Goal: Transaction & Acquisition: Book appointment/travel/reservation

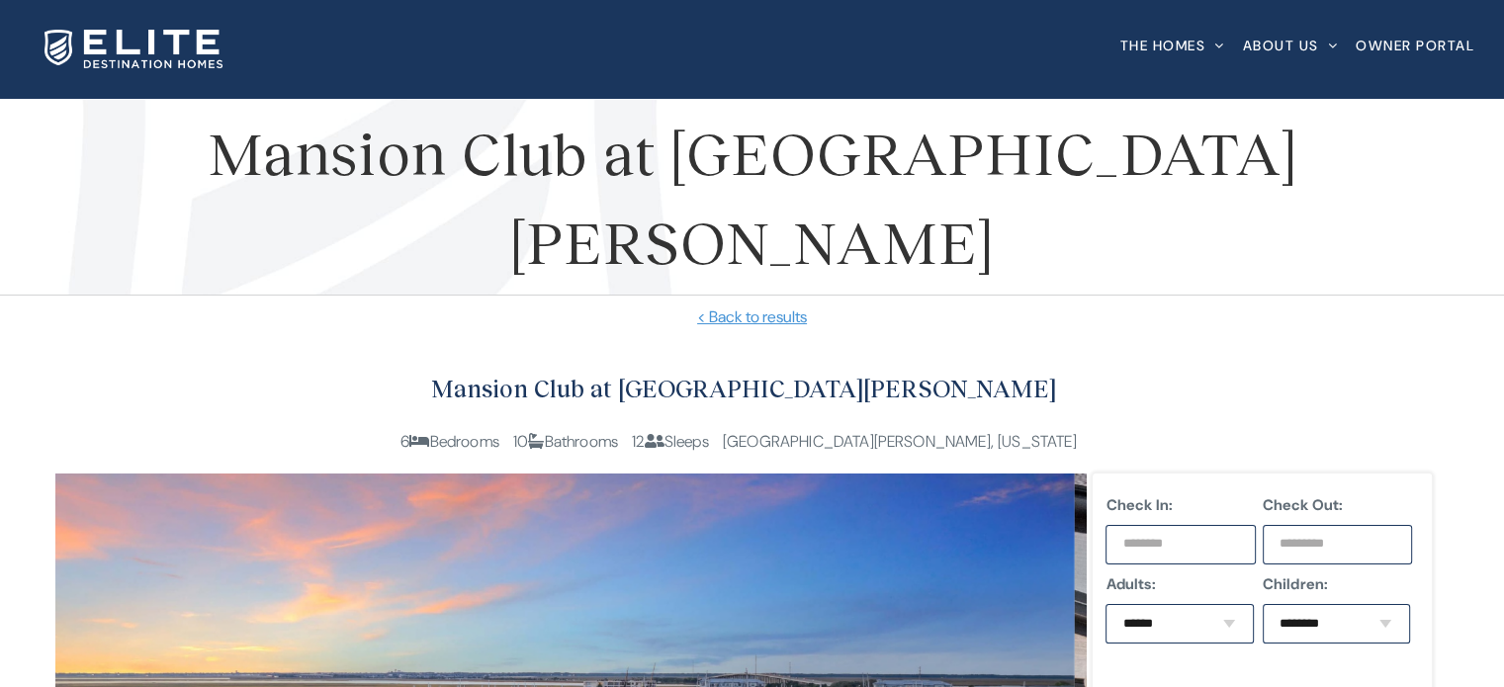
click at [1006, 379] on h2 "Mansion Club at [GEOGRAPHIC_DATA][PERSON_NAME]" at bounding box center [744, 389] width 1378 height 41
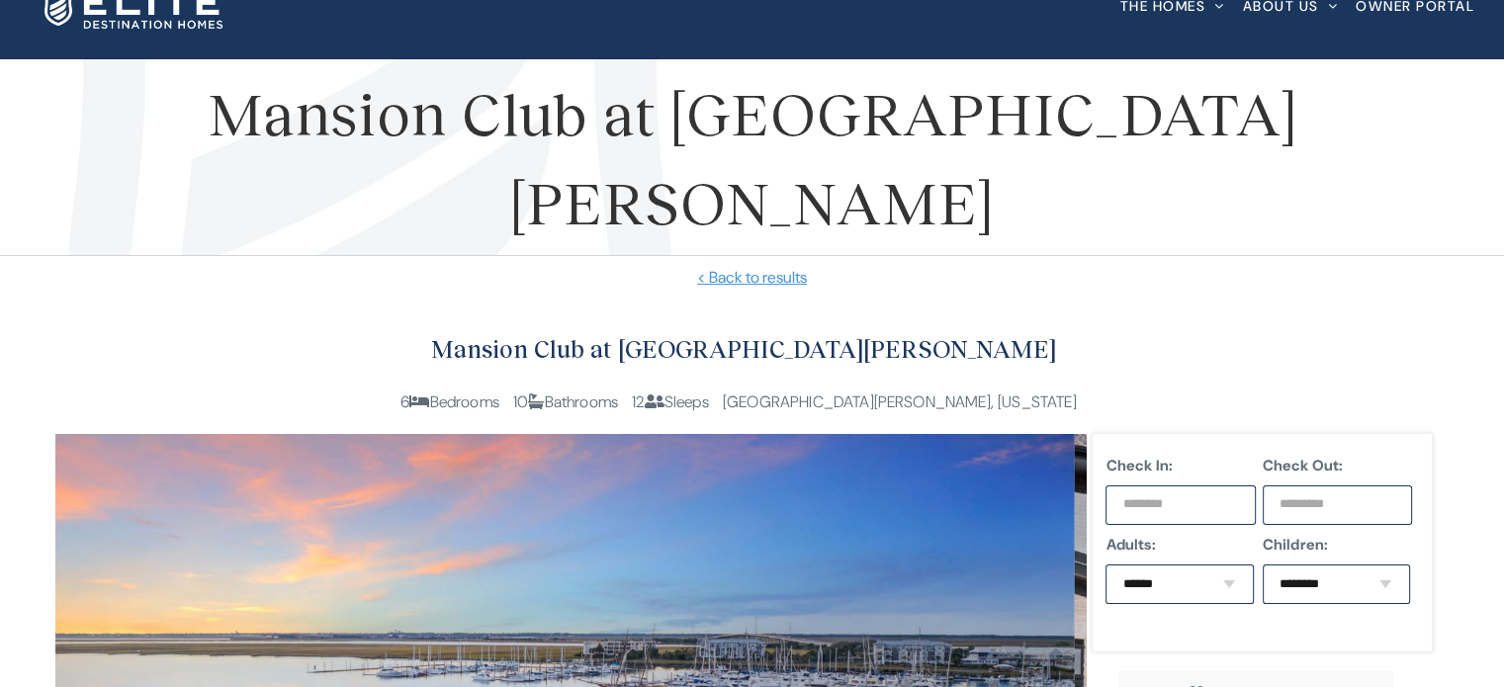
scroll to position [198, 0]
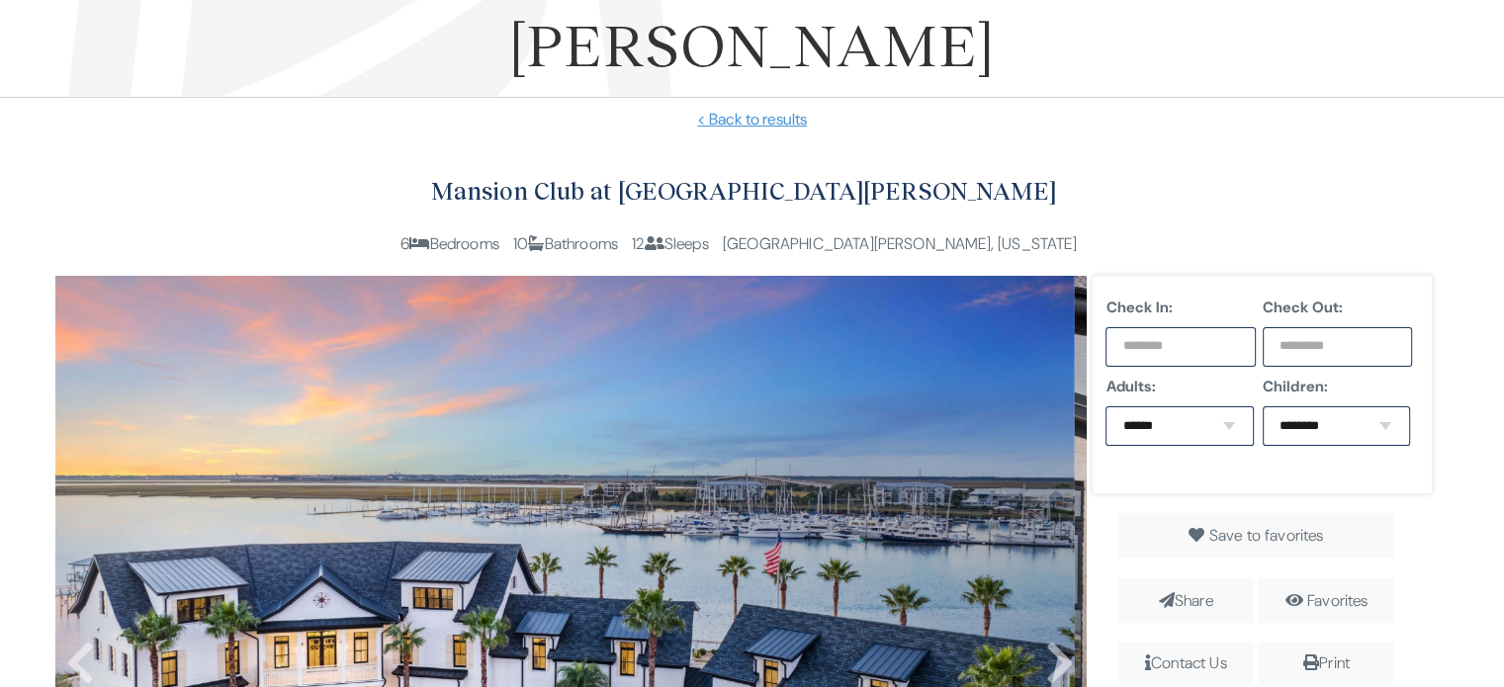
click at [1173, 345] on input "text" at bounding box center [1181, 347] width 150 height 40
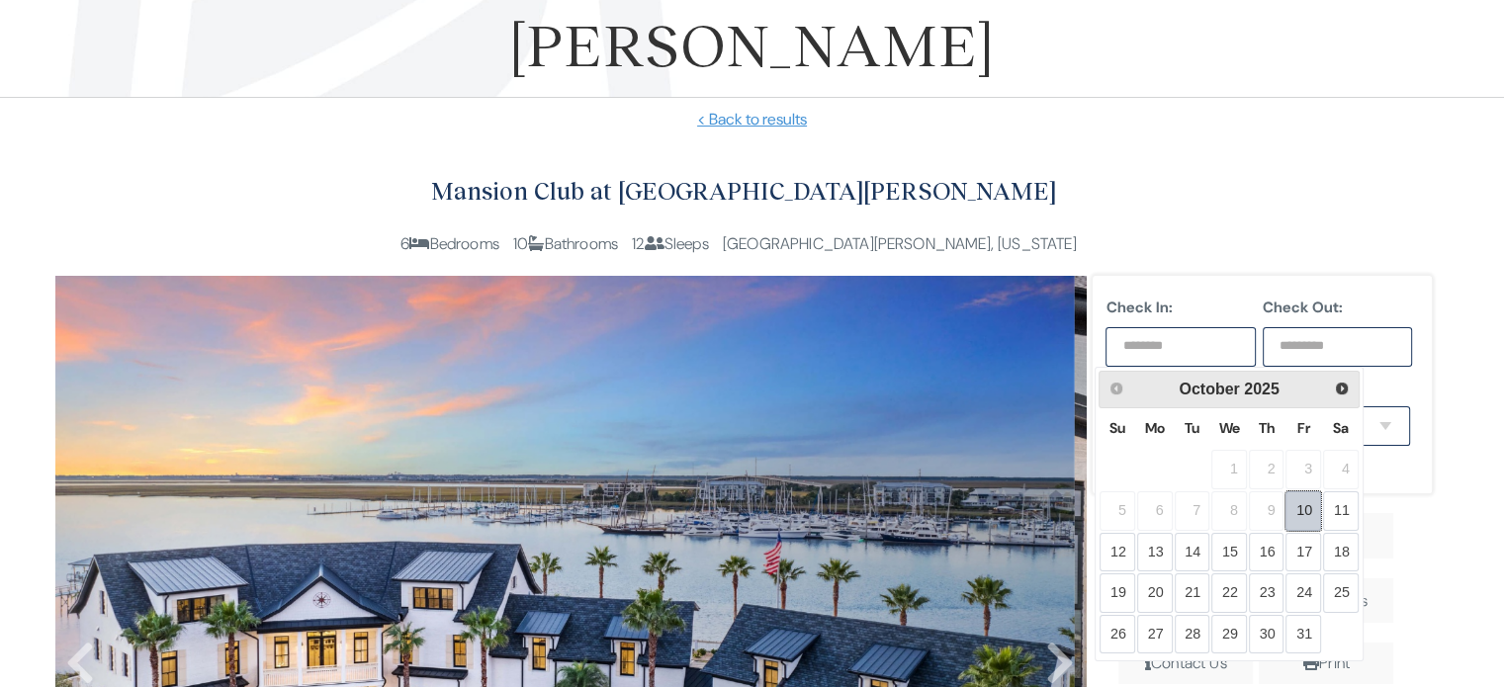
click at [1307, 509] on link "10" at bounding box center [1304, 512] width 36 height 40
type input "**********"
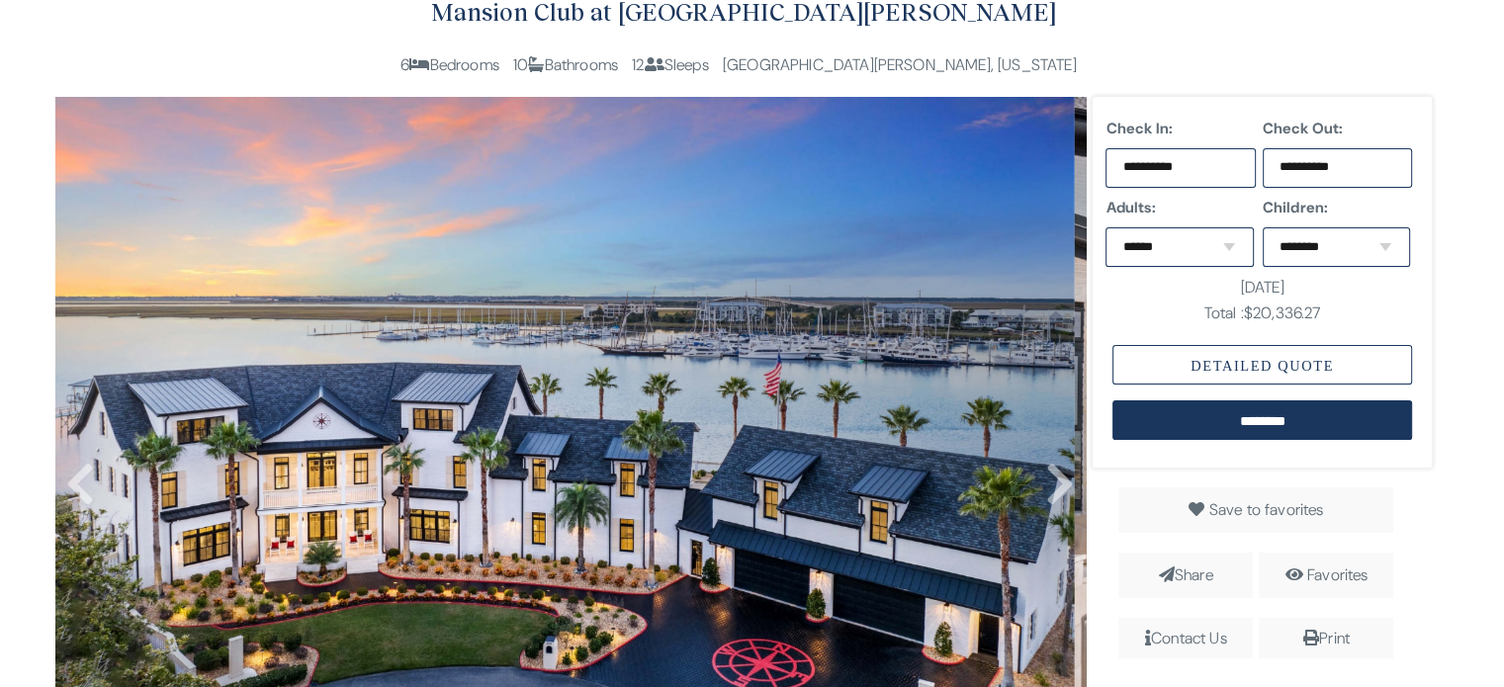
scroll to position [396, 0]
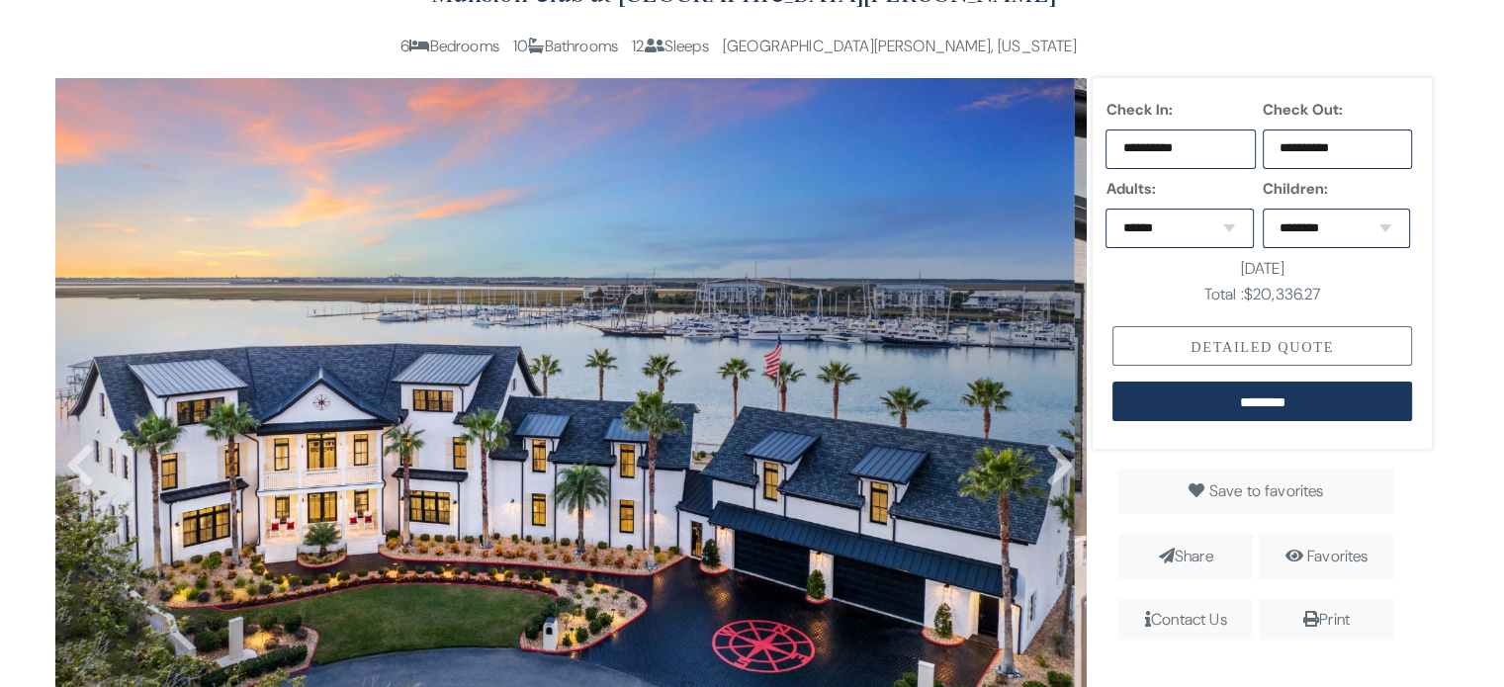
click at [1276, 342] on div "Detailed Quote" at bounding box center [1263, 346] width 300 height 40
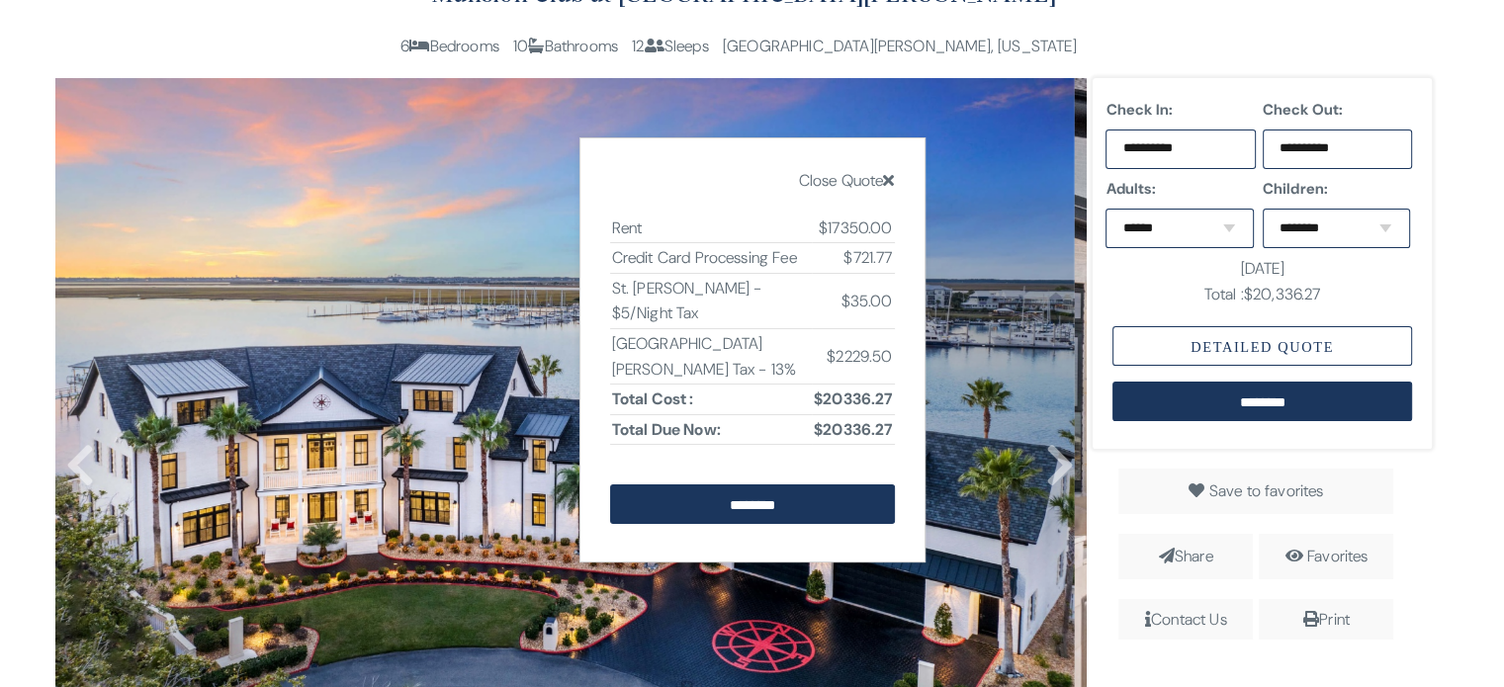
click at [891, 181] on icon at bounding box center [888, 180] width 11 height 16
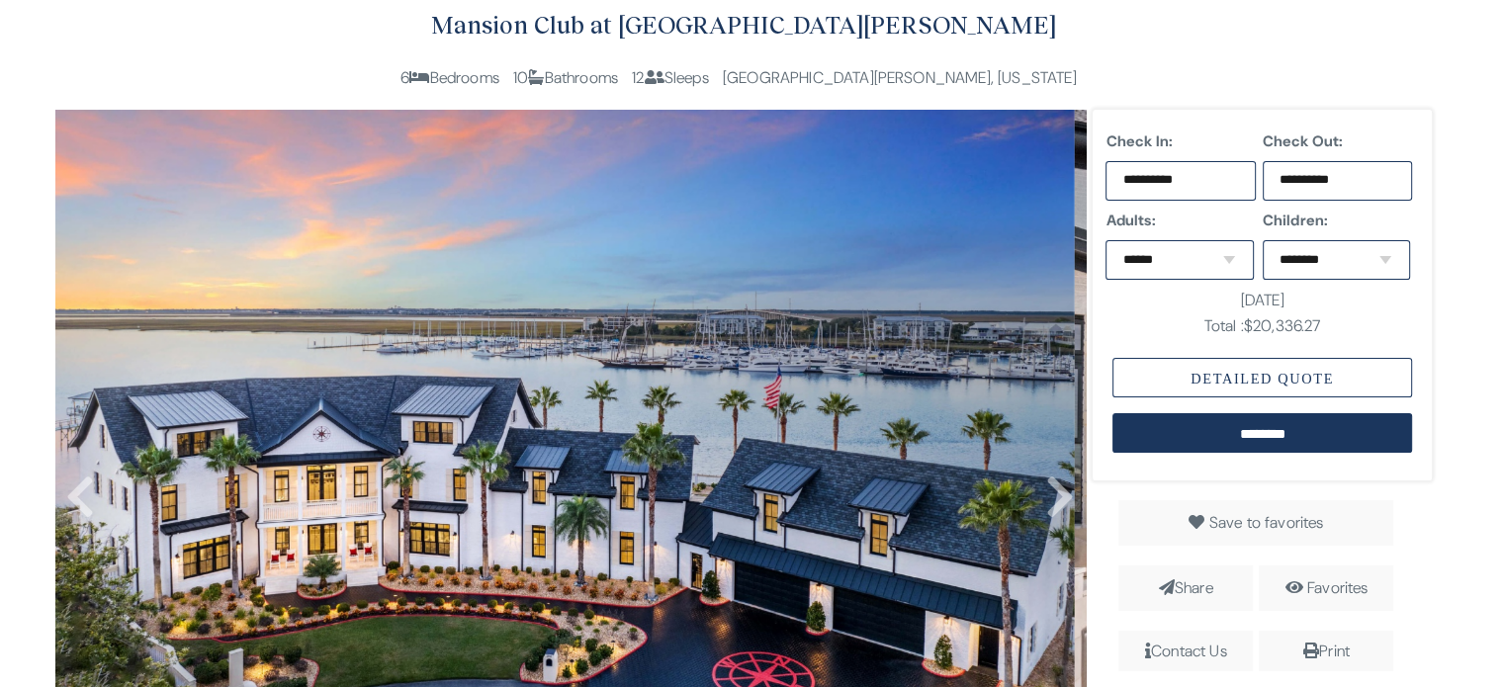
scroll to position [495, 0]
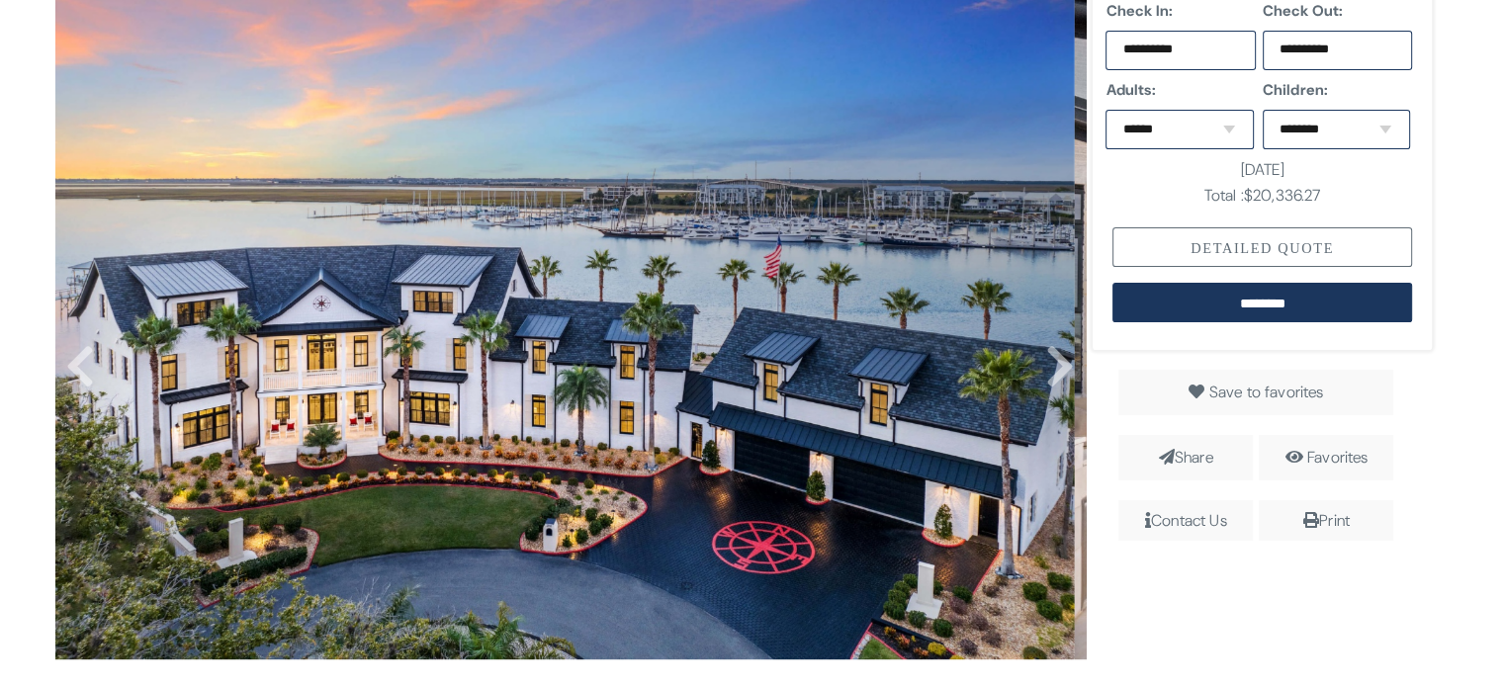
click at [1209, 249] on div "Detailed Quote" at bounding box center [1263, 247] width 300 height 40
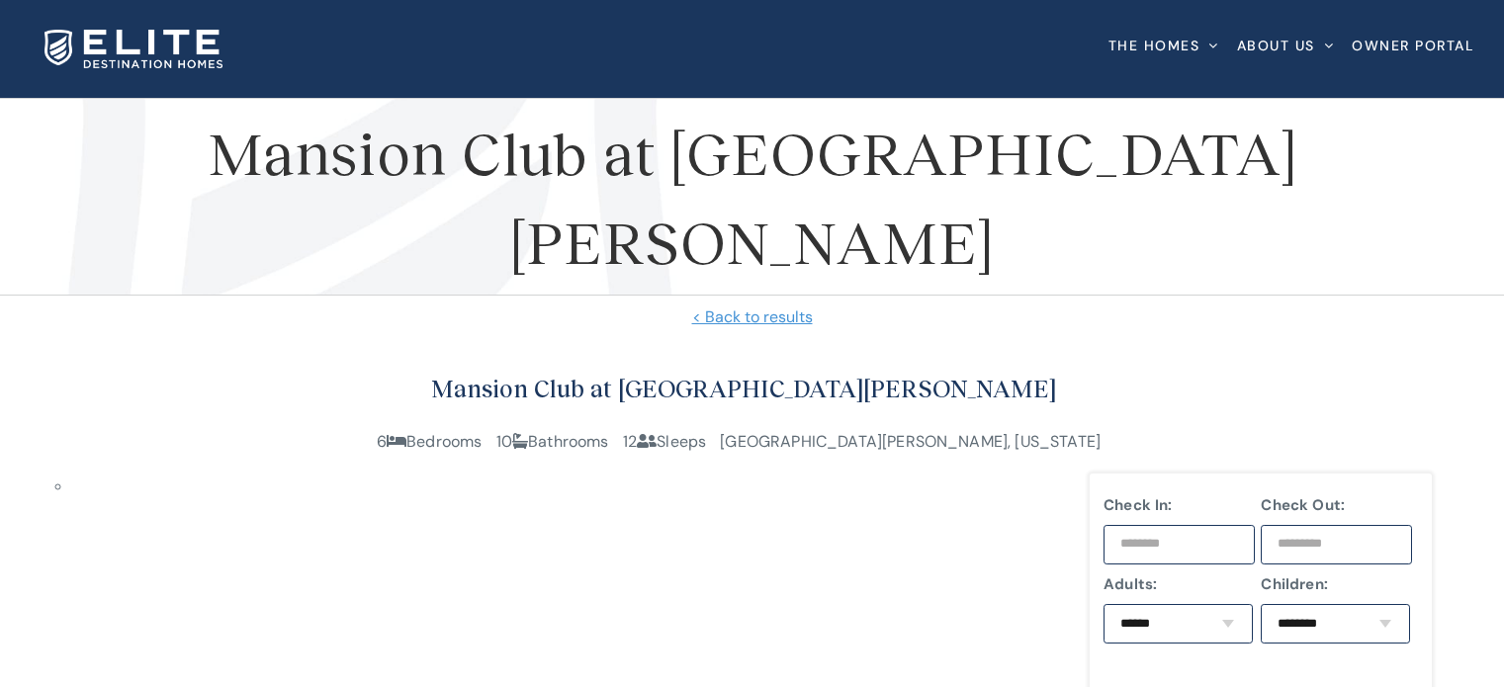
scroll to position [495, 0]
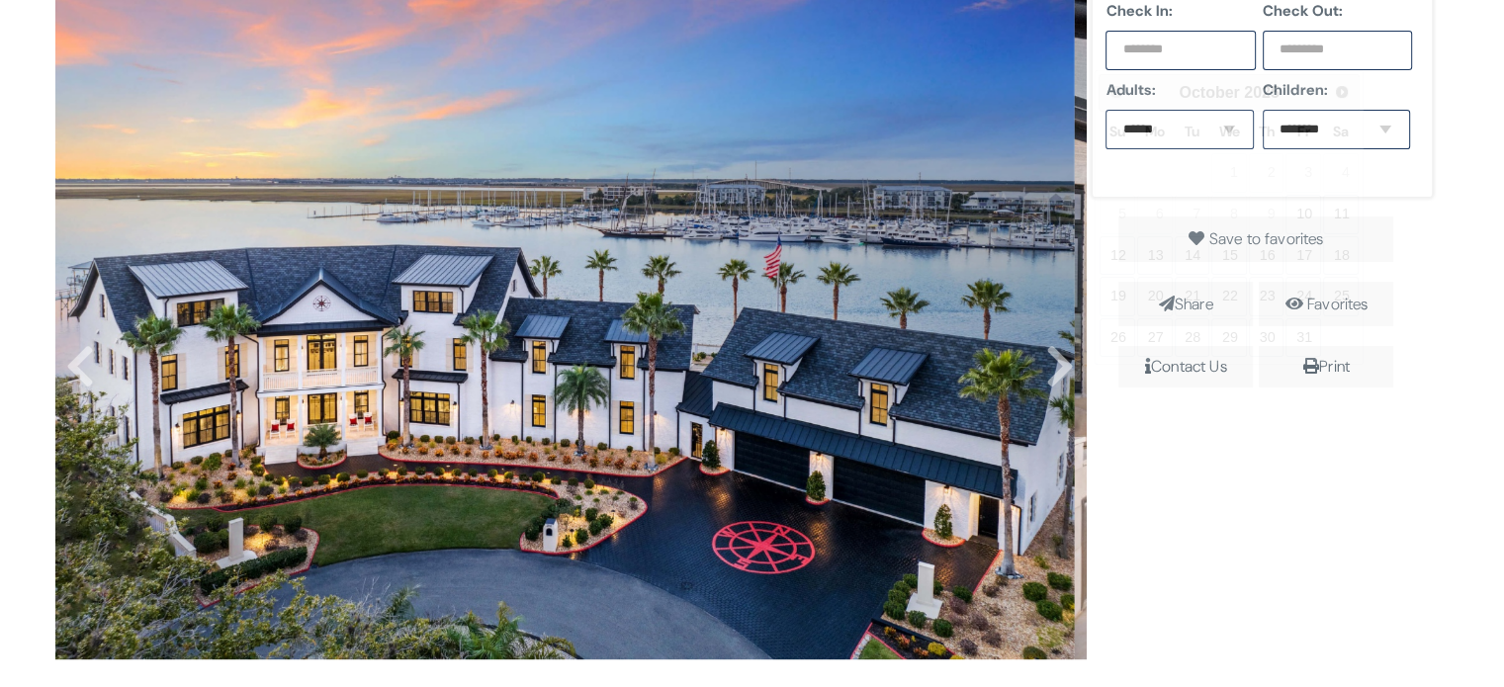
click at [1171, 43] on input "text" at bounding box center [1181, 51] width 150 height 40
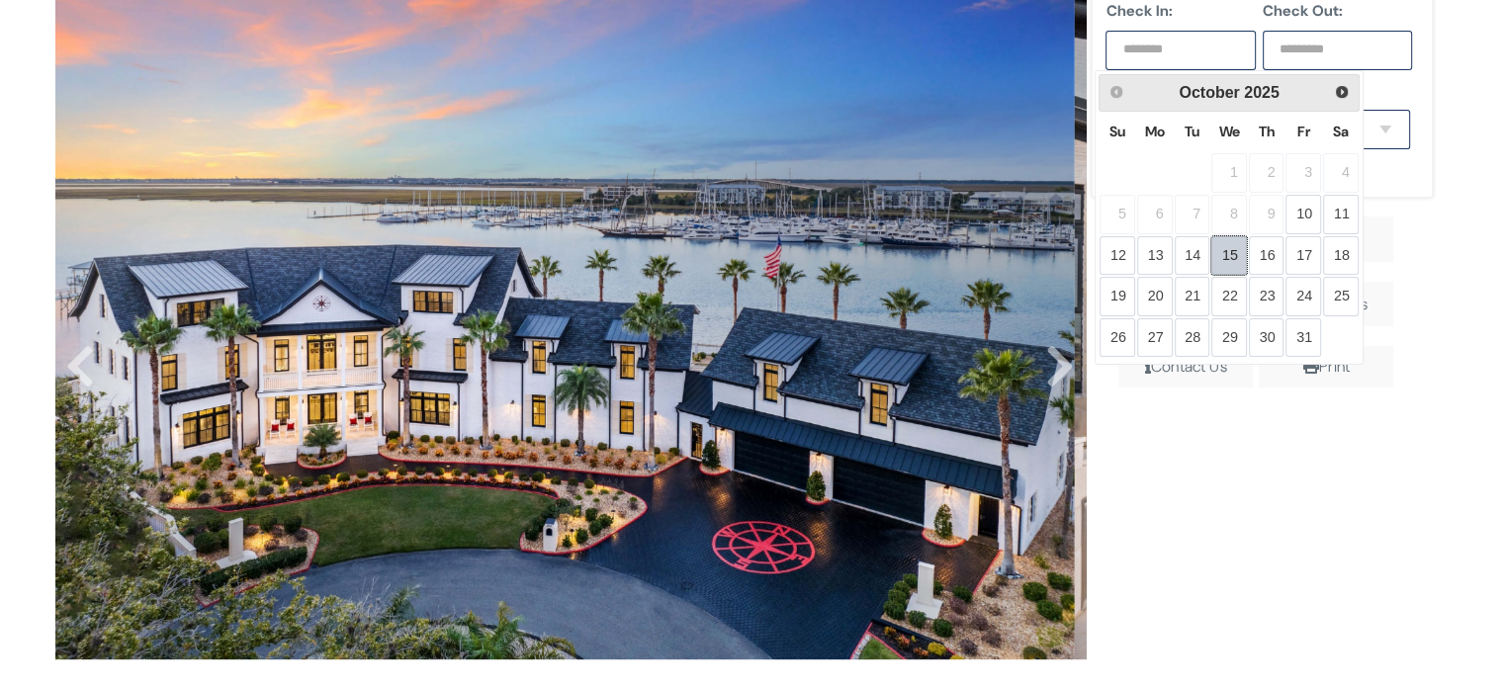
click at [1237, 256] on link "15" at bounding box center [1230, 256] width 36 height 40
type input "**********"
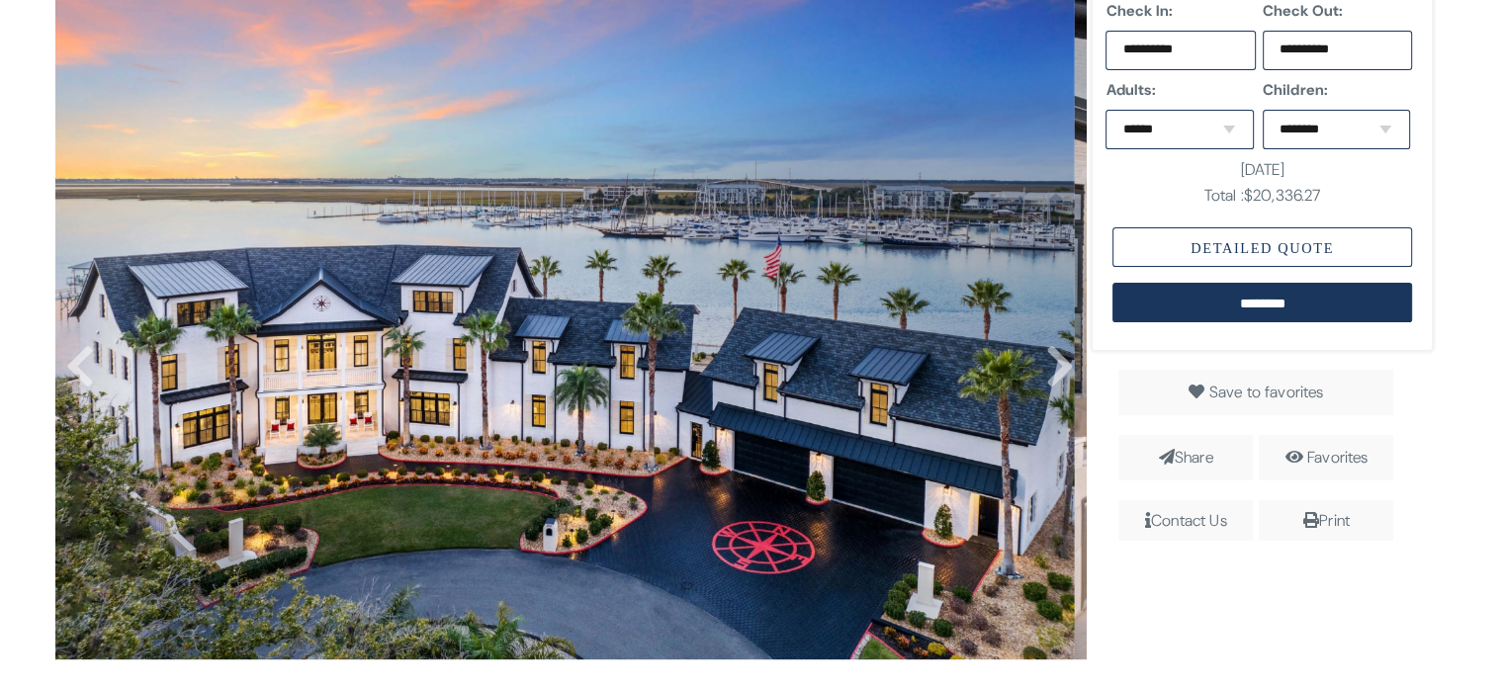
click at [1238, 259] on div "Detailed Quote" at bounding box center [1263, 247] width 300 height 40
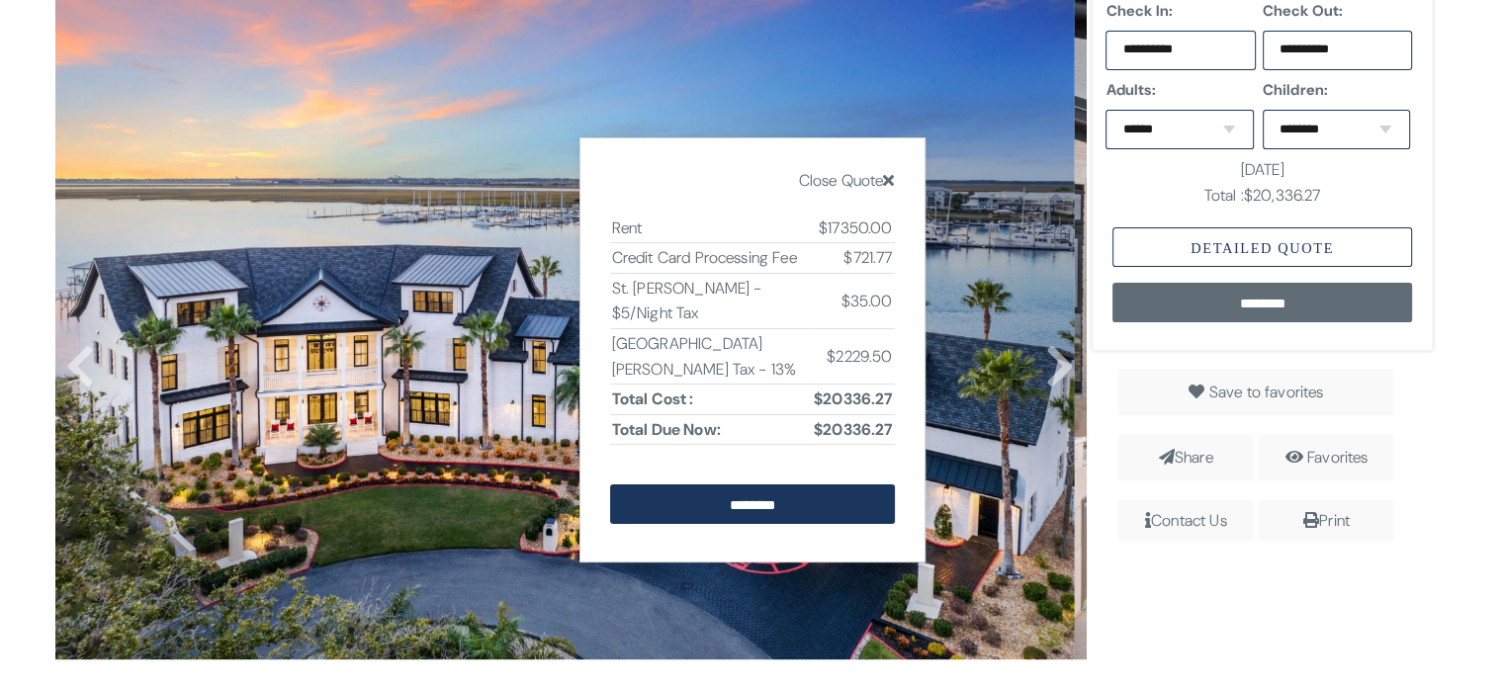
click at [1207, 302] on input "********" at bounding box center [1263, 303] width 300 height 40
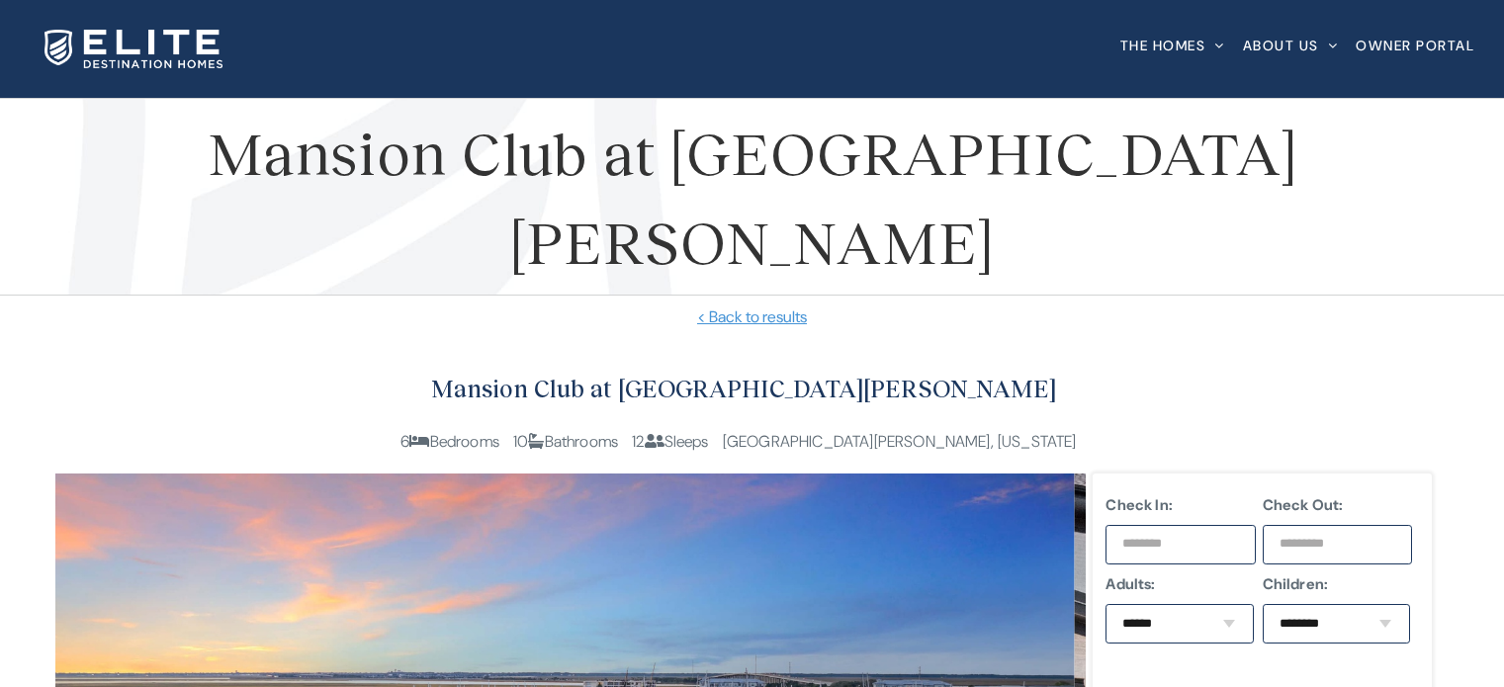
scroll to position [495, 0]
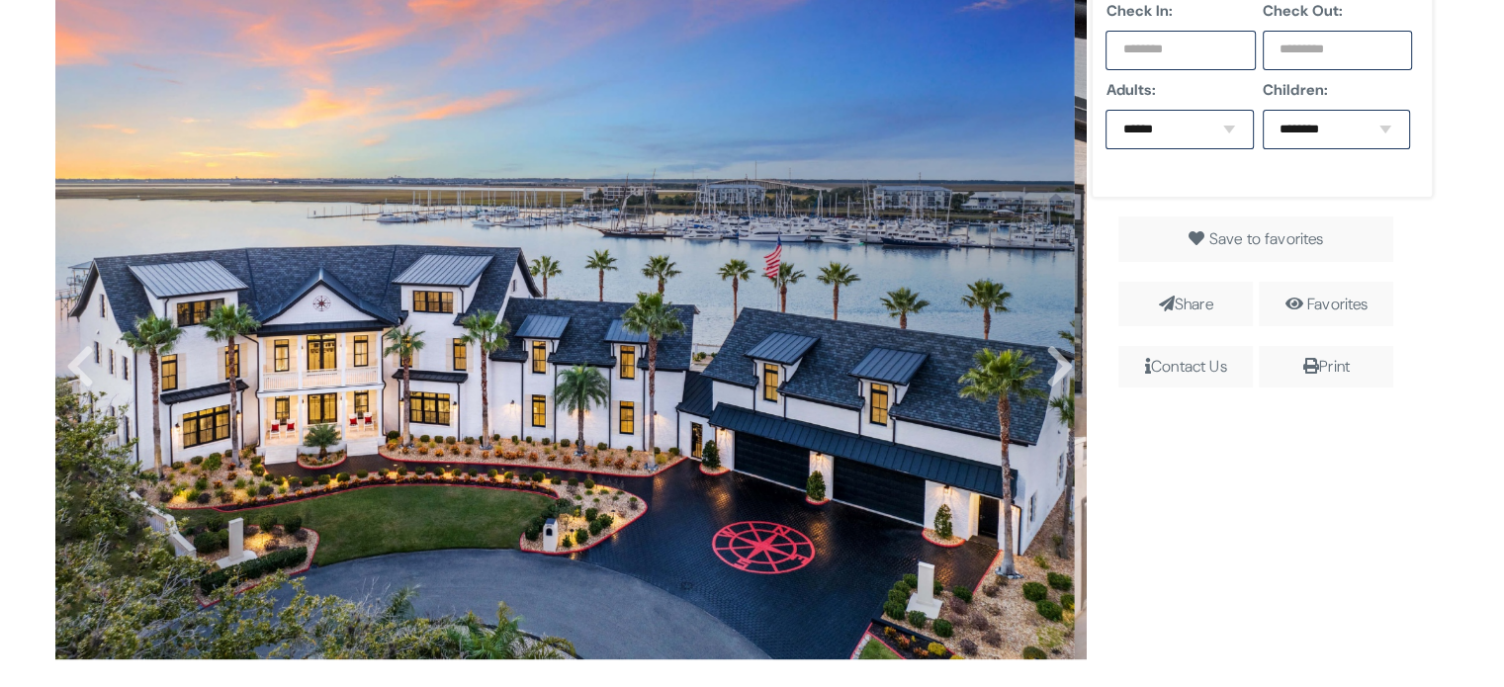
click at [1153, 54] on input "text" at bounding box center [1181, 51] width 150 height 40
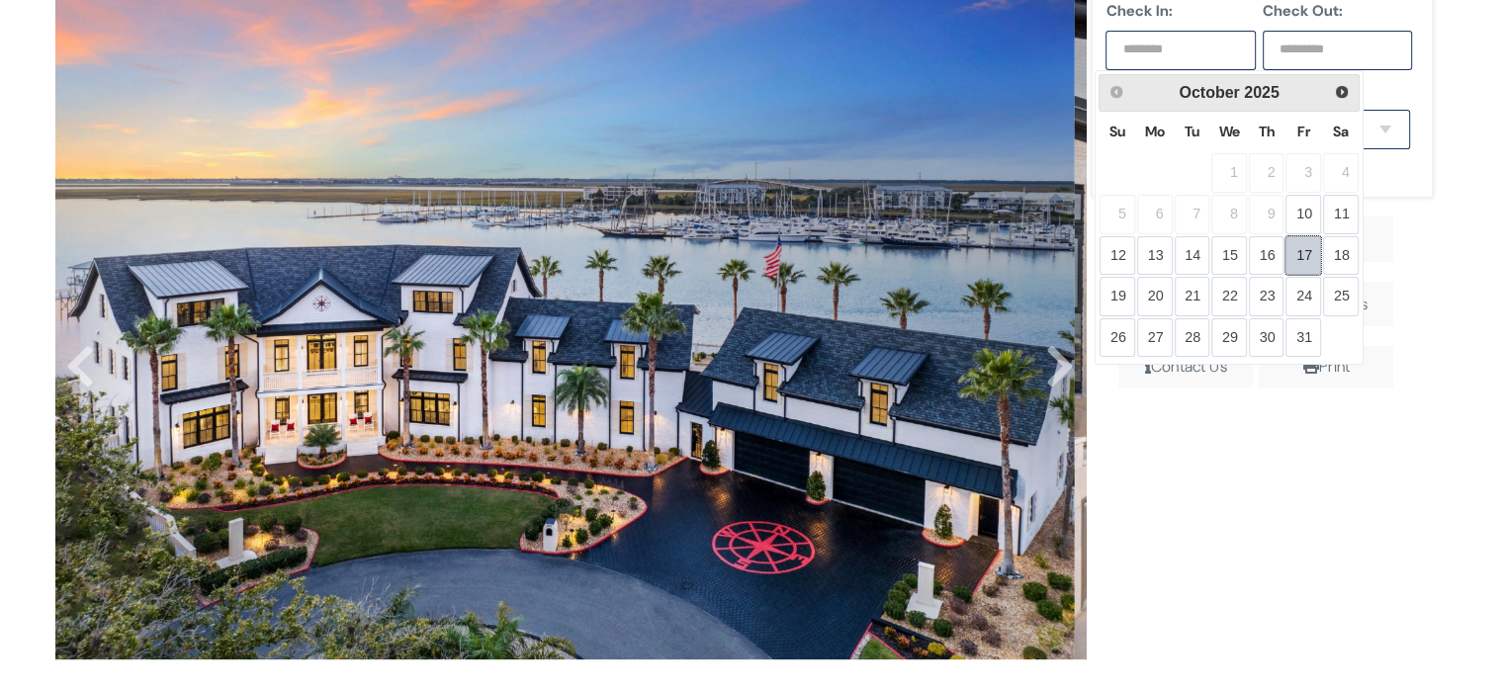
click at [1305, 248] on link "17" at bounding box center [1304, 256] width 36 height 40
type input "**********"
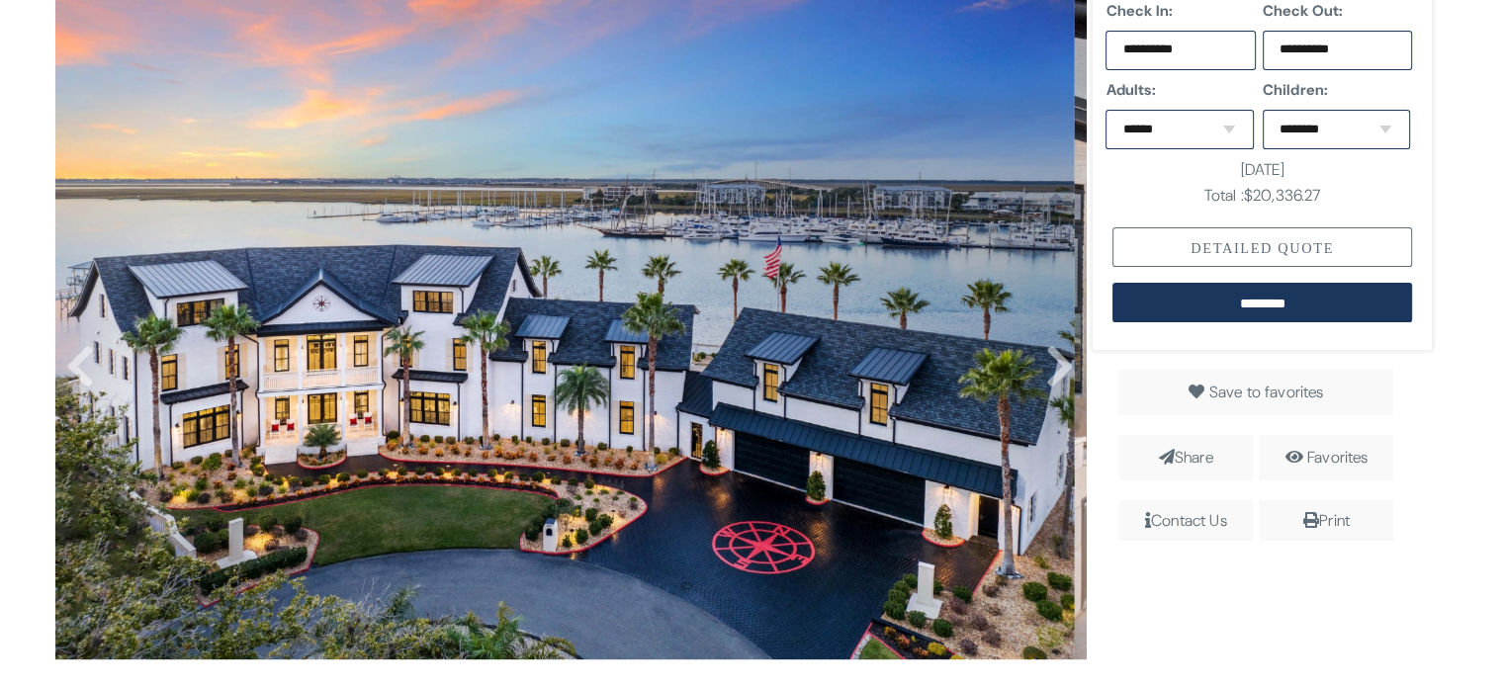
click at [1336, 248] on div "Detailed Quote" at bounding box center [1263, 247] width 300 height 40
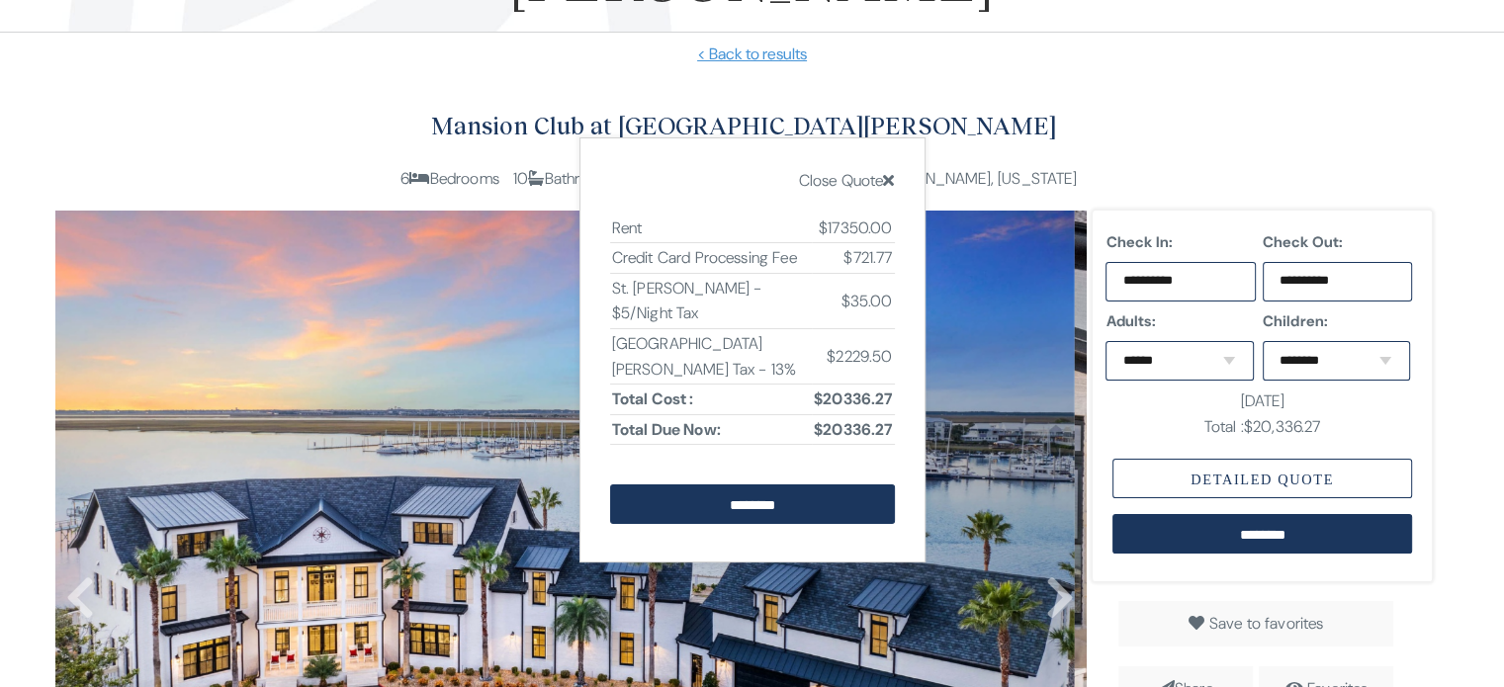
scroll to position [297, 0]
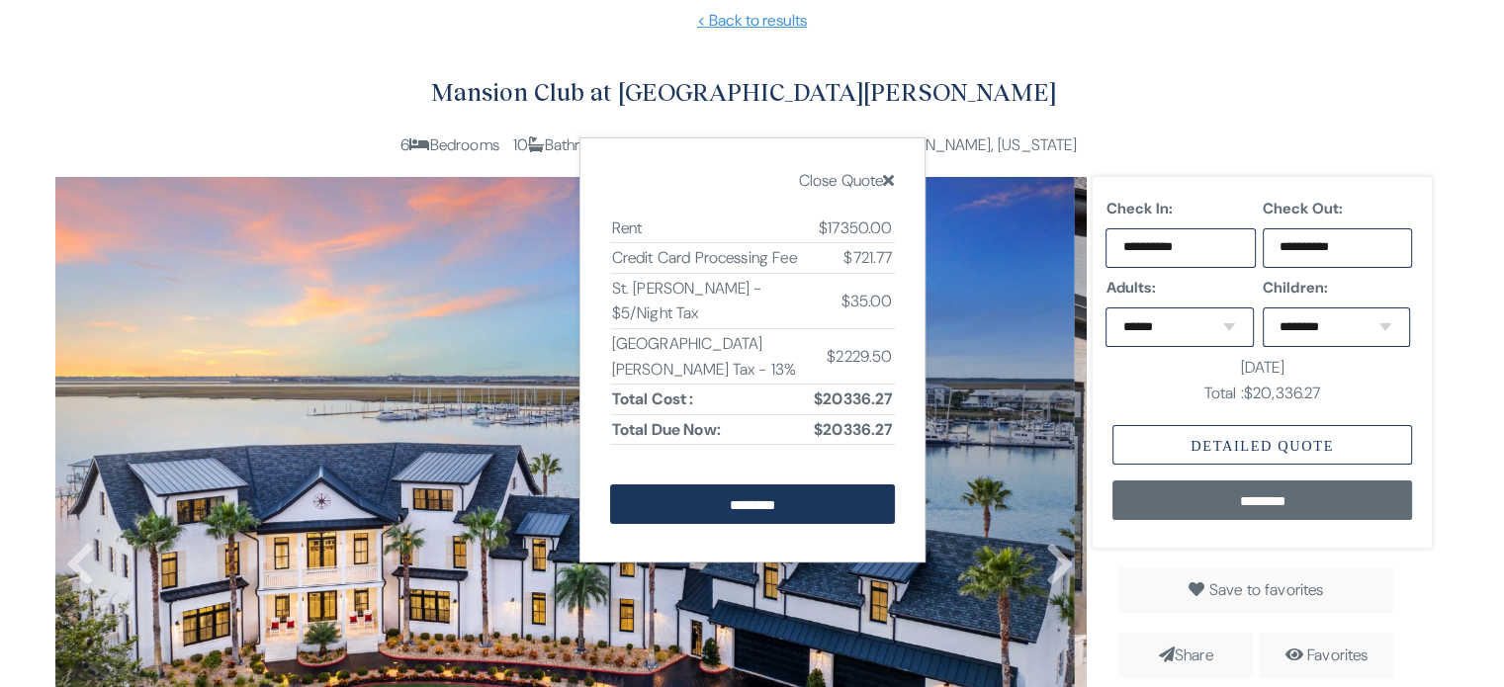
click at [1223, 501] on input "********" at bounding box center [1263, 501] width 300 height 40
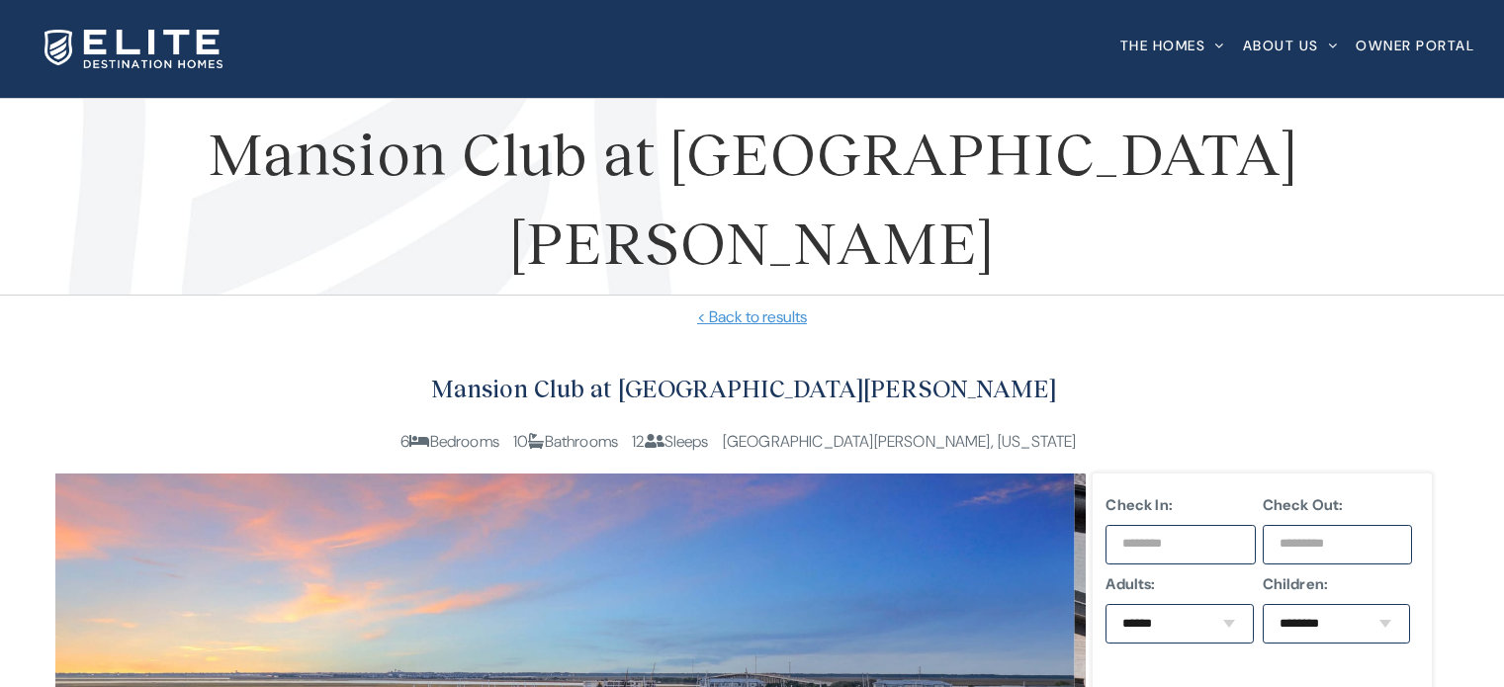
scroll to position [297, 0]
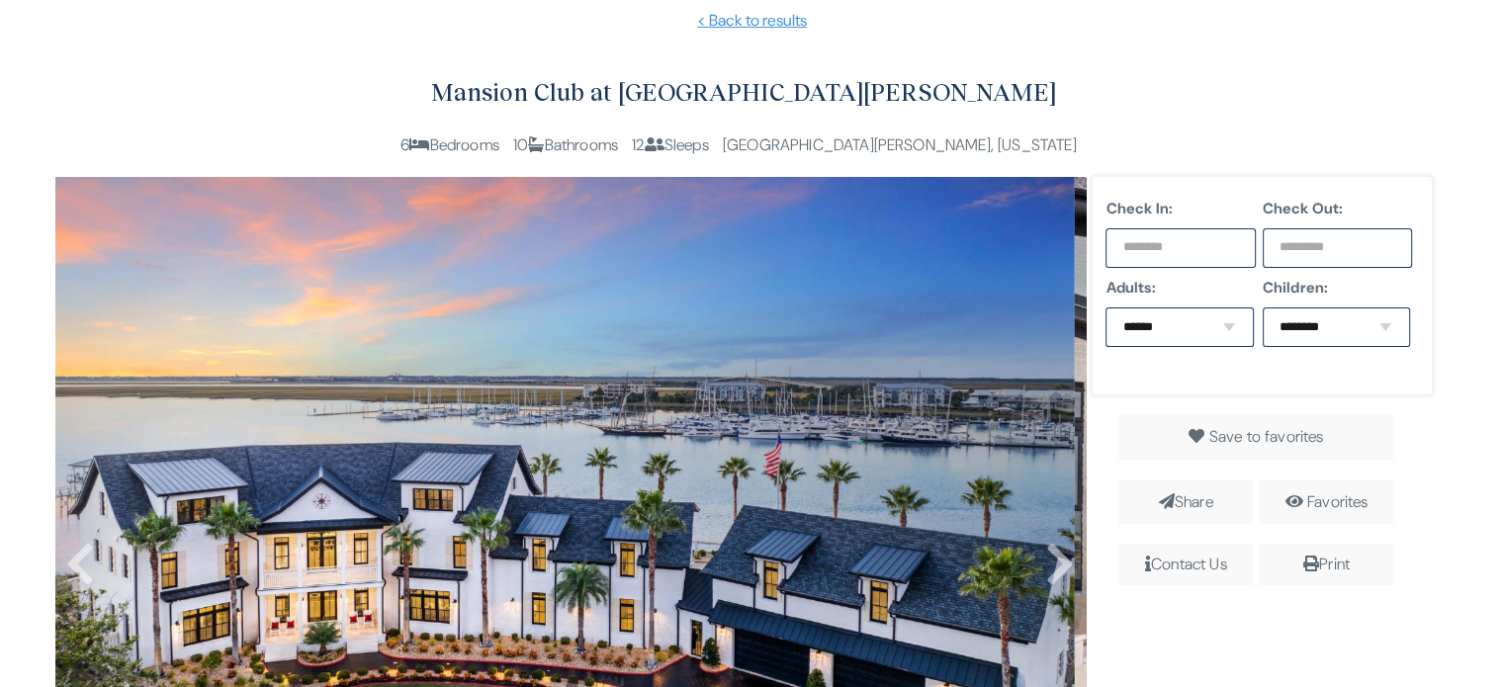
click at [1172, 248] on input "text" at bounding box center [1181, 248] width 150 height 40
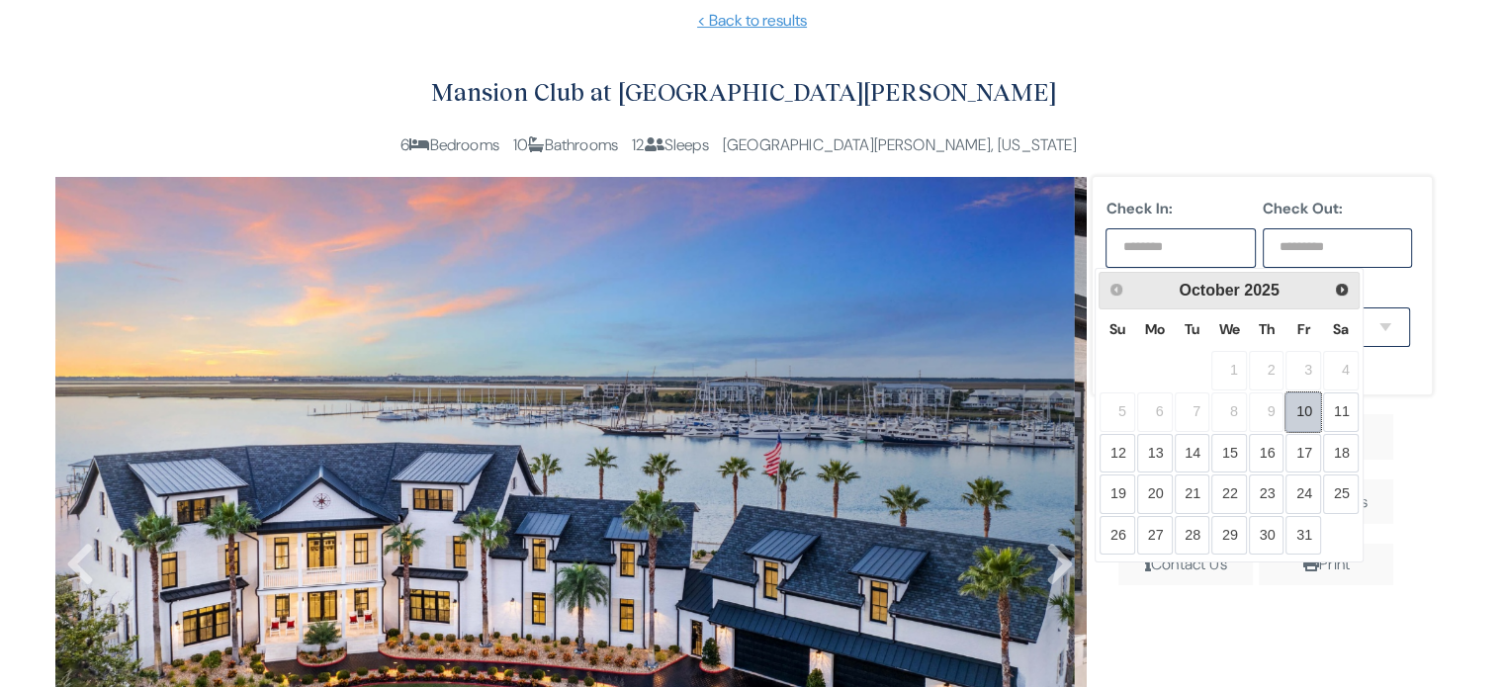
click at [1298, 404] on link "10" at bounding box center [1304, 413] width 36 height 40
type input "**********"
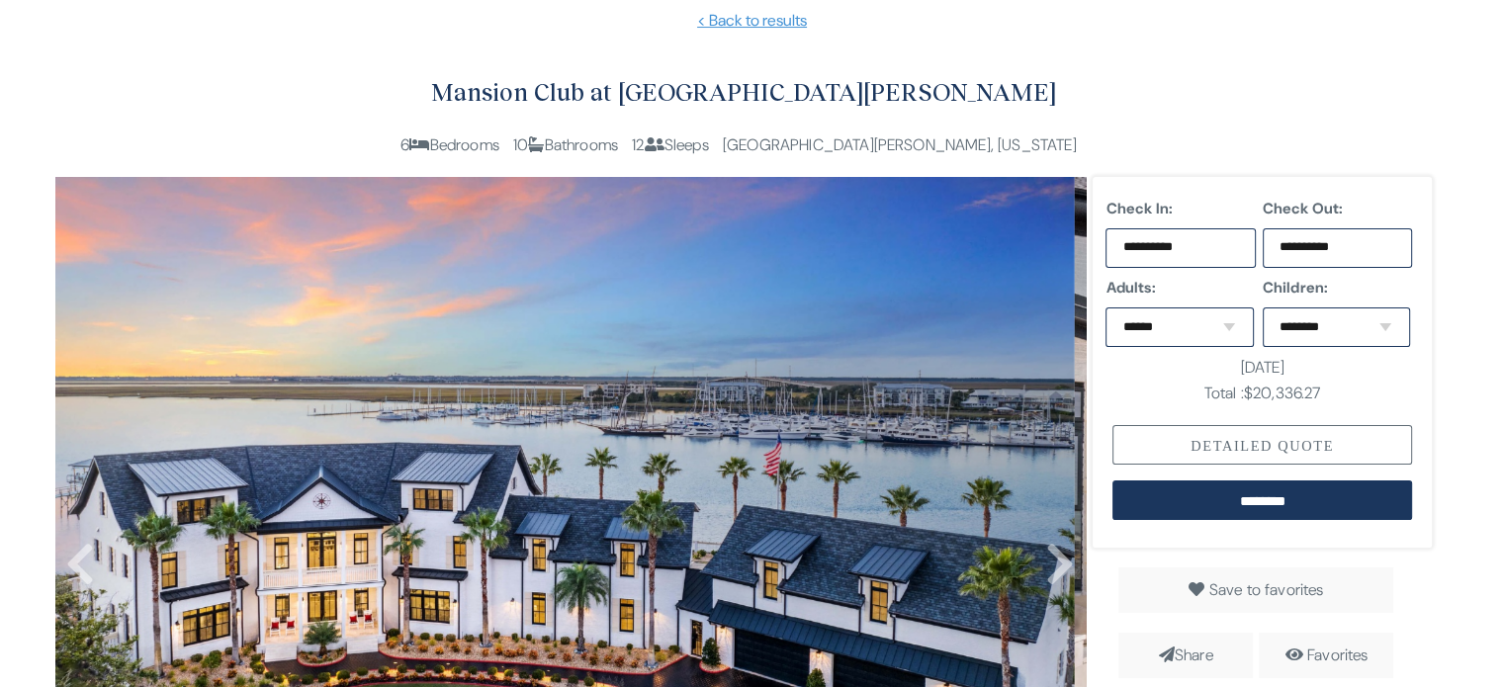
click at [1192, 449] on div "Detailed Quote" at bounding box center [1263, 445] width 300 height 40
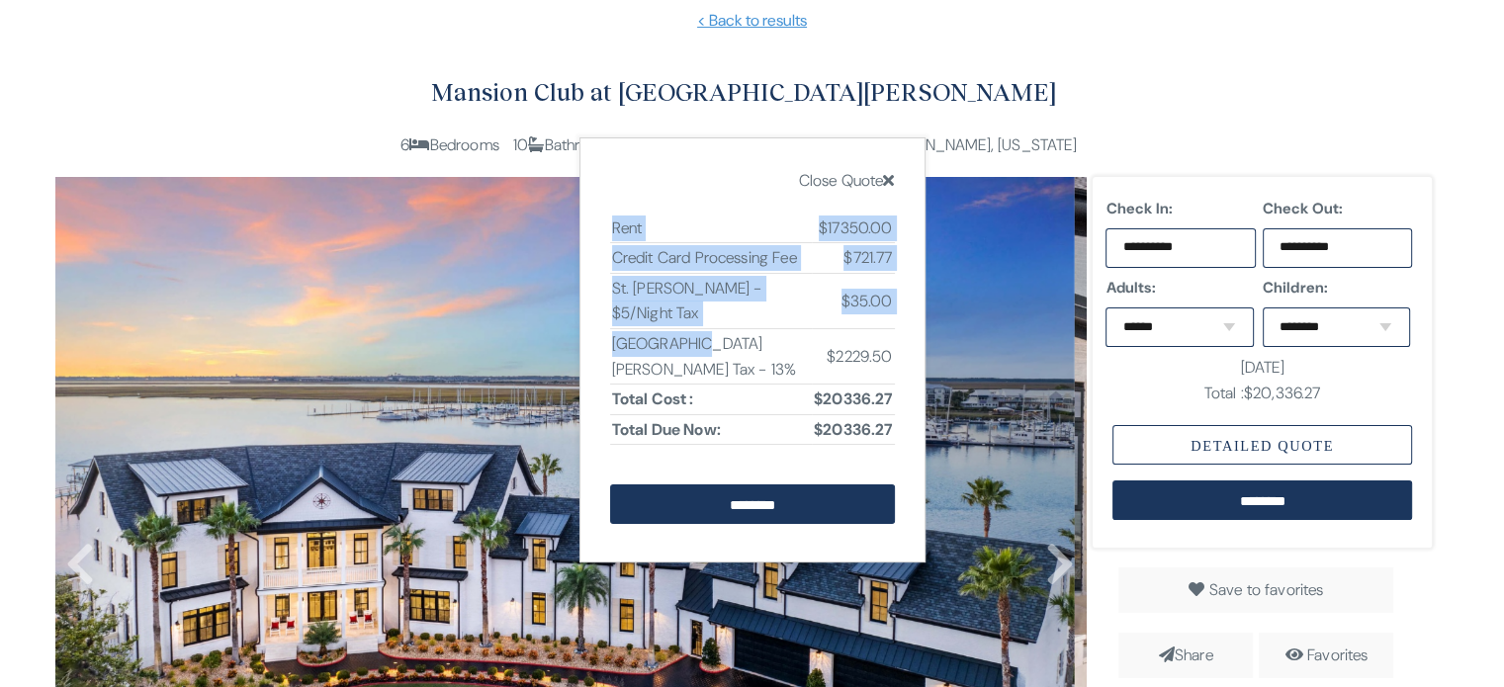
drag, startPoint x: 895, startPoint y: 342, endPoint x: 689, endPoint y: 350, distance: 205.9
click at [689, 350] on div "Close Quote Rent $17350.00 Credit Card Processing Fee $721.77 St. [PERSON_NAME]…" at bounding box center [753, 349] width 346 height 425
click at [687, 350] on td "[GEOGRAPHIC_DATA][PERSON_NAME] Tax - 13%" at bounding box center [711, 355] width 203 height 55
drag, startPoint x: 609, startPoint y: 349, endPoint x: 894, endPoint y: 340, distance: 285.0
click at [894, 340] on div "Close Quote Rent $17350.00 Credit Card Processing Fee $721.77 St. [PERSON_NAME]…" at bounding box center [753, 349] width 346 height 425
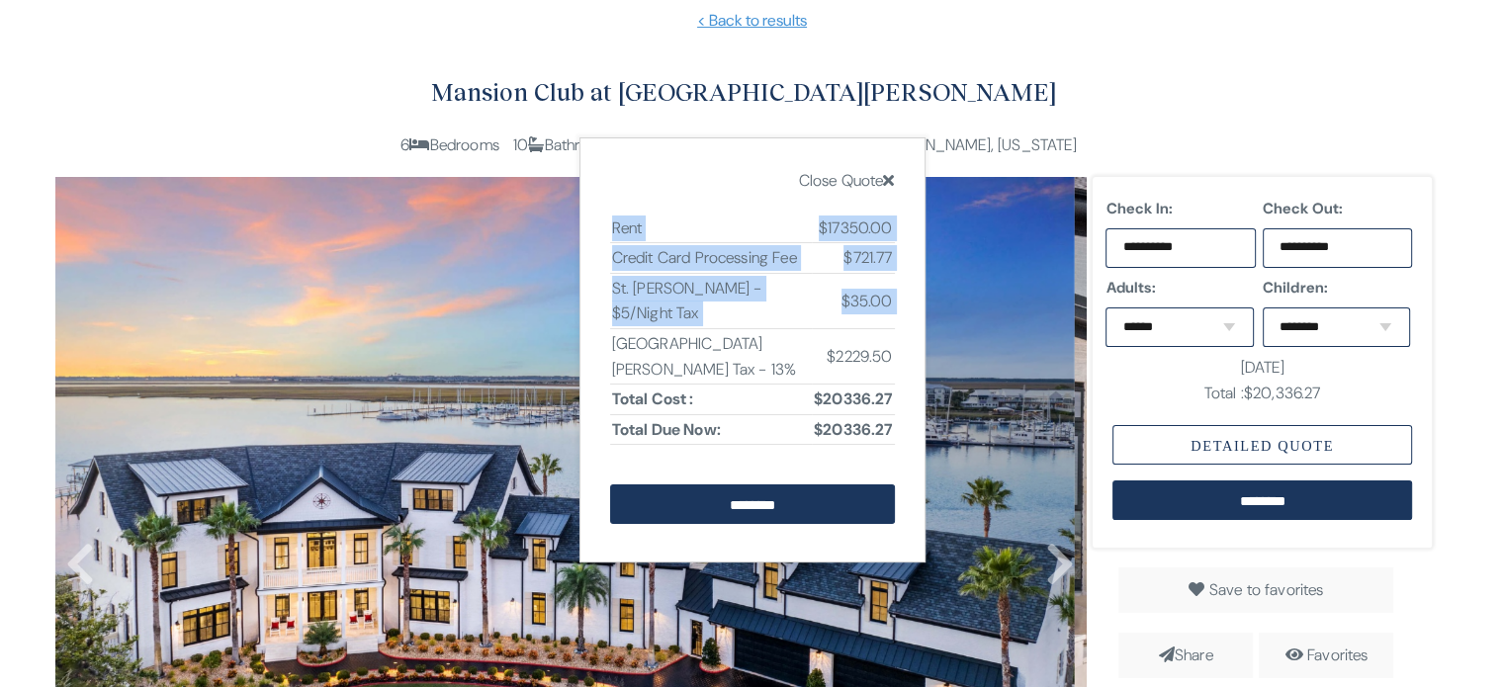
click at [887, 355] on td "$2229.50" at bounding box center [853, 355] width 82 height 55
drag, startPoint x: 895, startPoint y: 347, endPoint x: 771, endPoint y: 347, distance: 123.6
click at [771, 347] on div "Close Quote Rent $17350.00 Credit Card Processing Fee $721.77 St. [PERSON_NAME]…" at bounding box center [753, 349] width 346 height 425
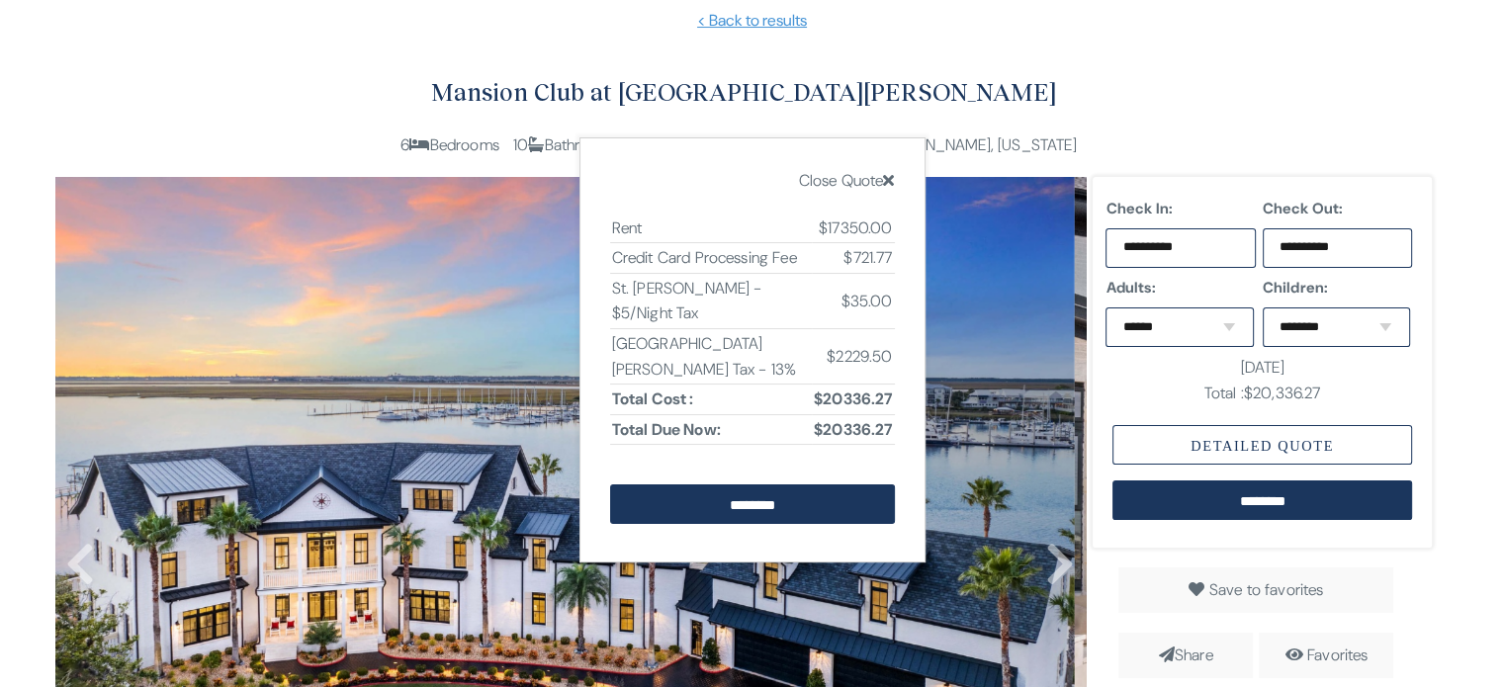
click at [756, 351] on td "[GEOGRAPHIC_DATA][PERSON_NAME] Tax - 13%" at bounding box center [711, 355] width 203 height 55
drag, startPoint x: 609, startPoint y: 344, endPoint x: 892, endPoint y: 341, distance: 282.9
click at [892, 341] on tr "[GEOGRAPHIC_DATA][PERSON_NAME] Tax - 13% $2229.50" at bounding box center [752, 355] width 285 height 55
copy tr "[GEOGRAPHIC_DATA][PERSON_NAME] Tax - 13% $2229.50"
click at [1046, 133] on div "6 Bedrooms 10 Bathrooms 12 Sleeps [GEOGRAPHIC_DATA][PERSON_NAME], [US_STATE]" at bounding box center [744, 146] width 1378 height 26
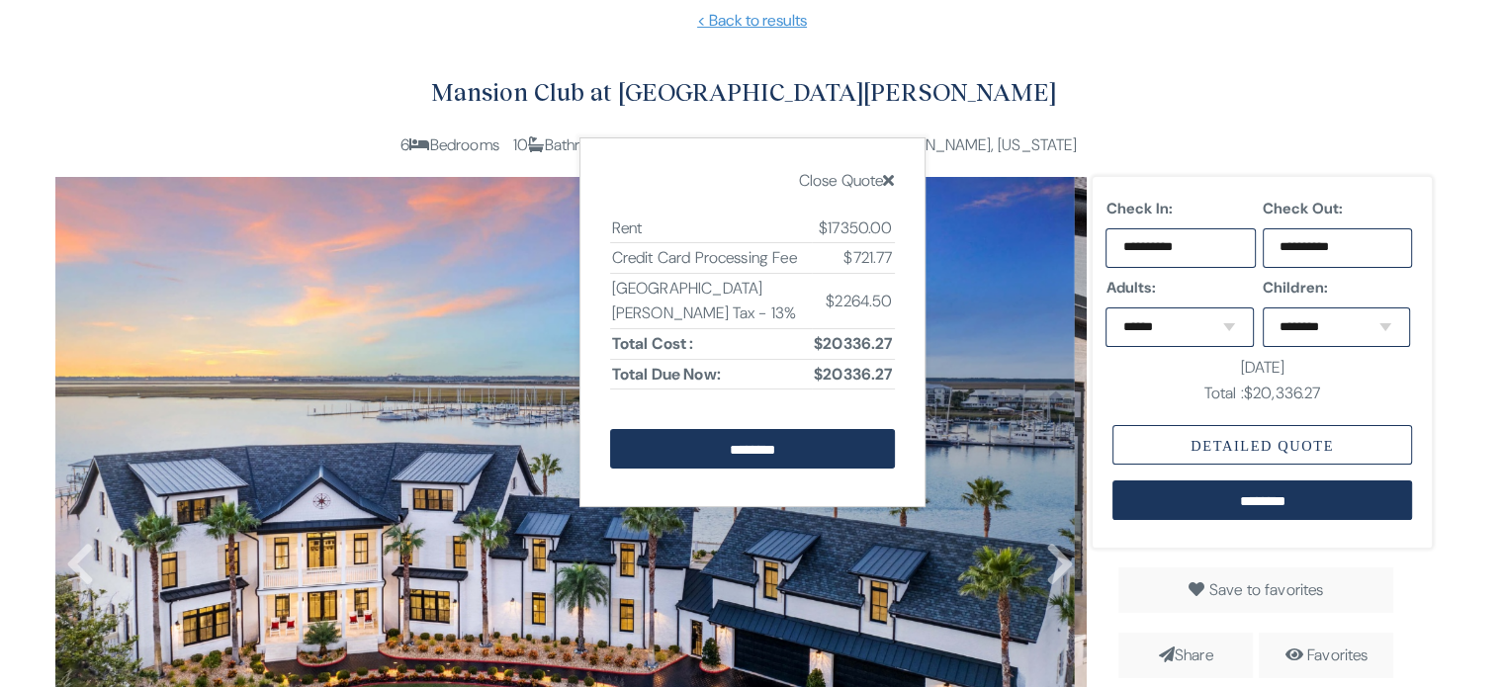
click at [890, 181] on icon at bounding box center [888, 180] width 11 height 16
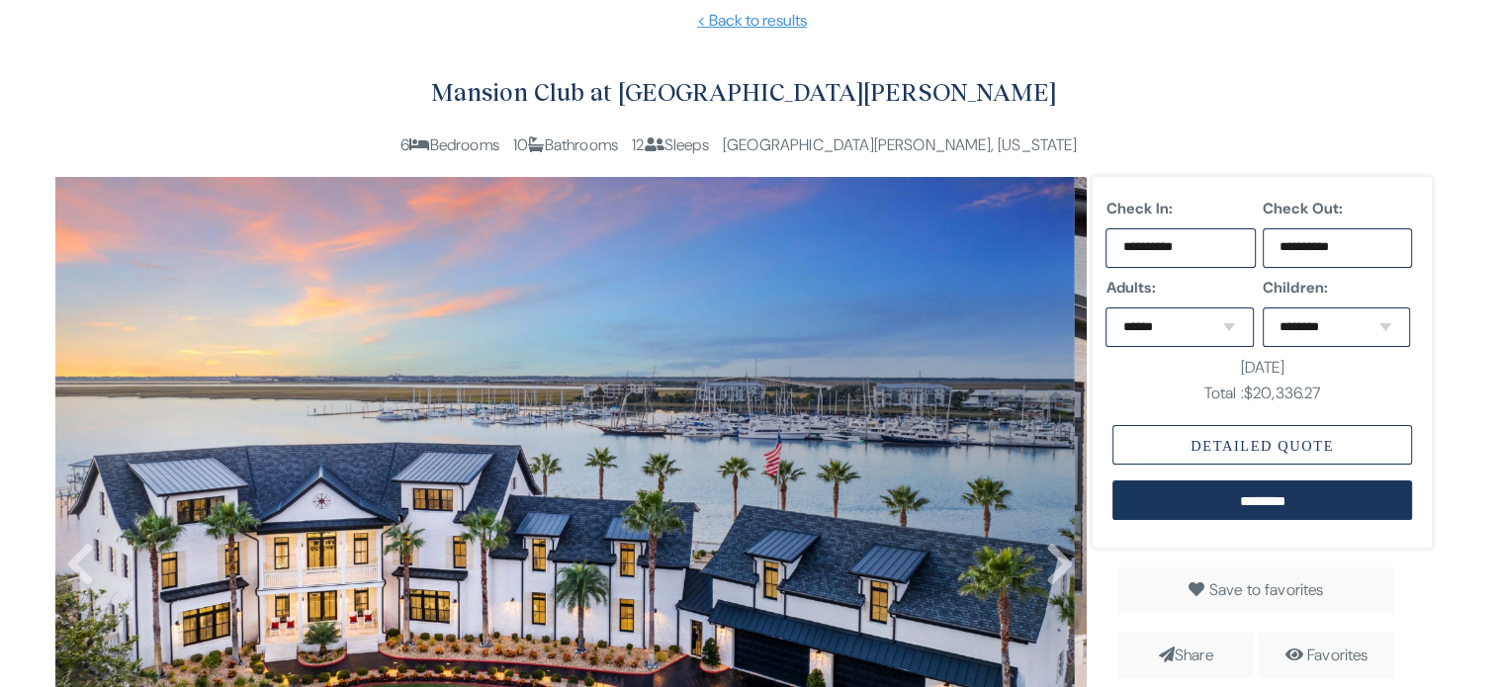
click at [1059, 89] on h2 "Mansion Club at [GEOGRAPHIC_DATA][PERSON_NAME]" at bounding box center [744, 92] width 1378 height 41
